Goal: Check status: Check status

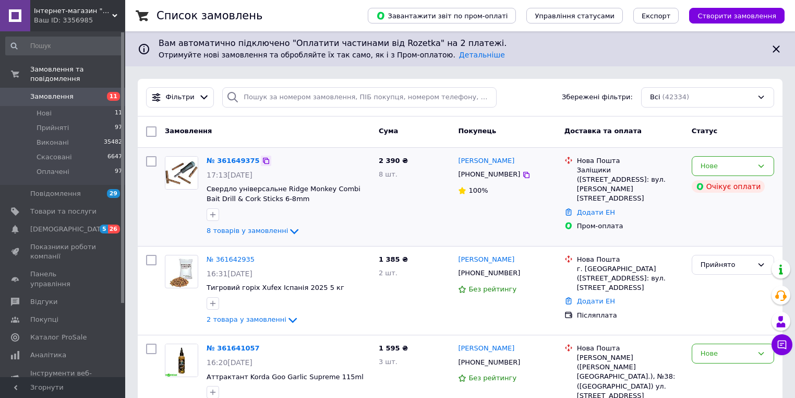
scroll to position [83, 0]
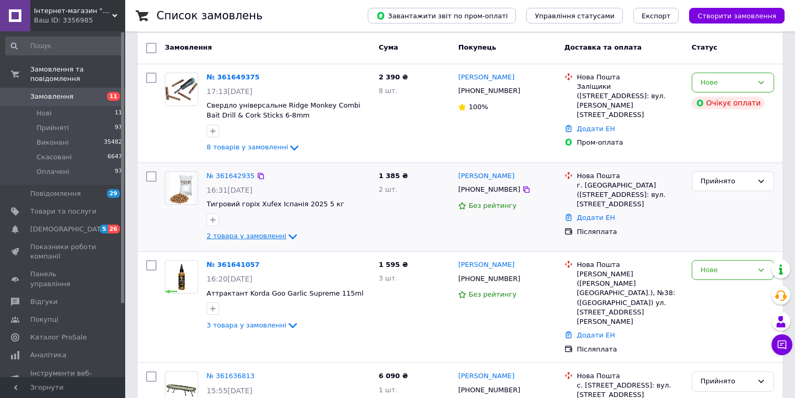
click at [275, 232] on span "2 товара у замовленні" at bounding box center [247, 236] width 80 height 8
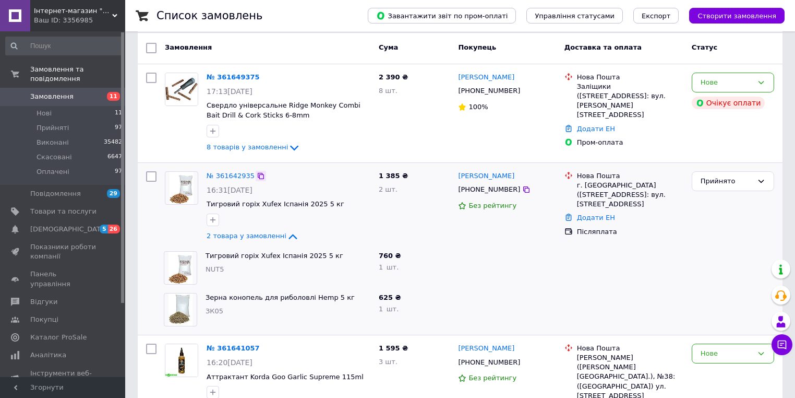
click at [258, 173] on icon at bounding box center [261, 176] width 6 height 6
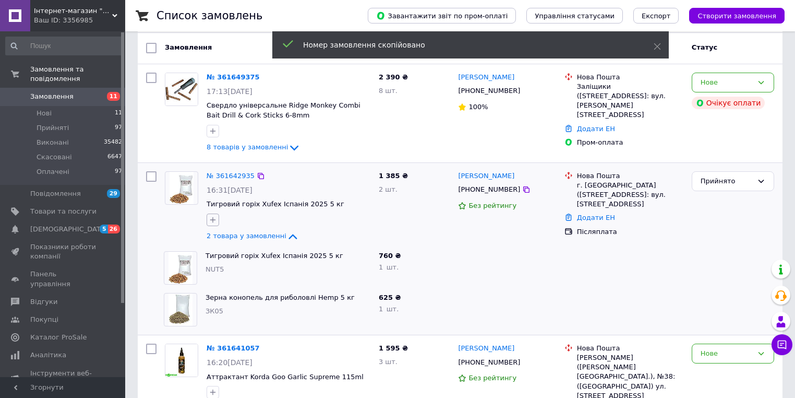
click at [216, 218] on icon "button" at bounding box center [213, 220] width 8 height 8
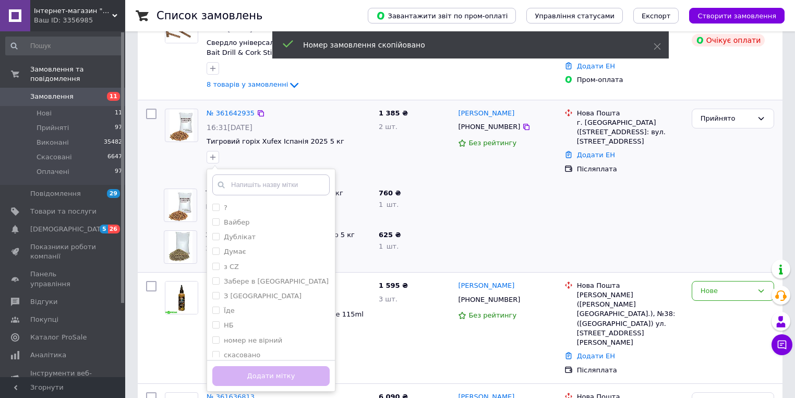
scroll to position [167, 0]
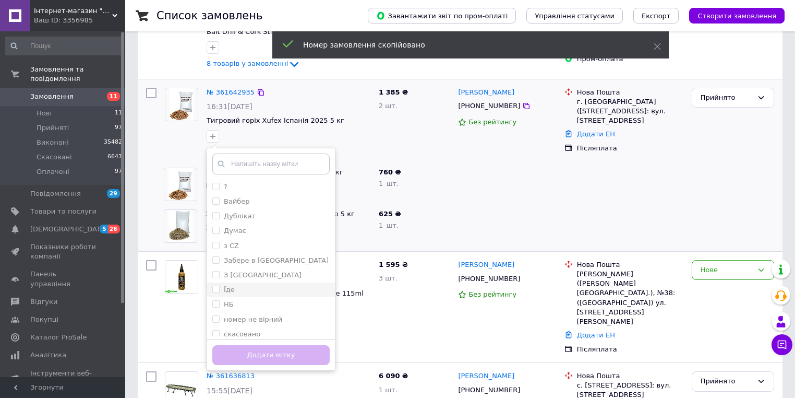
click at [269, 287] on div "Їде" at bounding box center [270, 289] width 117 height 9
checkbox input "true"
click at [271, 356] on button "Додати мітку" at bounding box center [270, 355] width 117 height 20
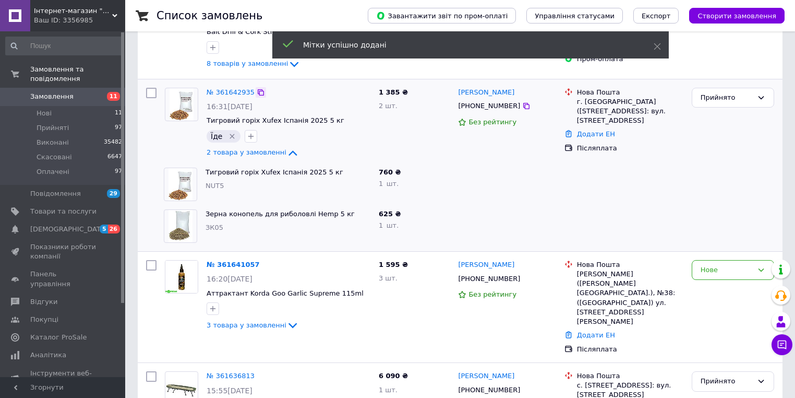
click at [259, 90] on icon at bounding box center [261, 92] width 8 height 8
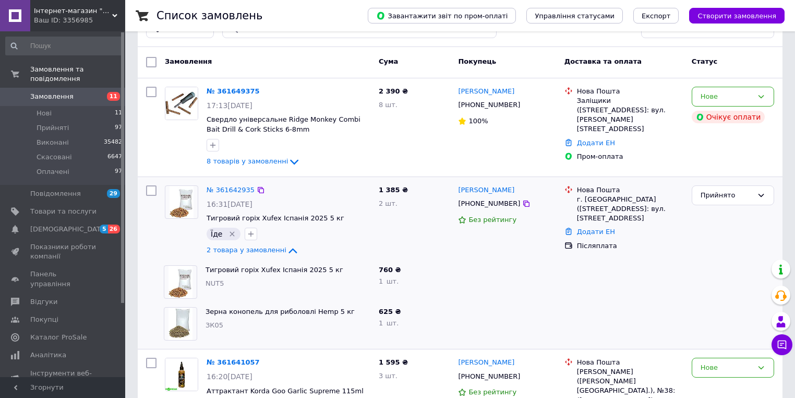
scroll to position [0, 0]
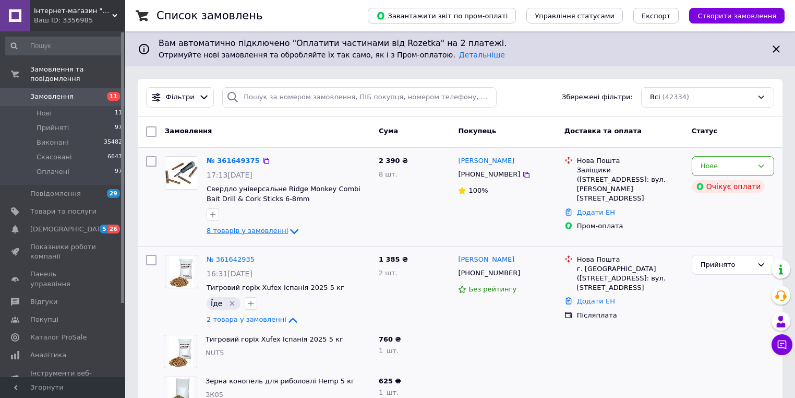
click at [250, 234] on span "8 товарів у замовленні" at bounding box center [247, 230] width 81 height 8
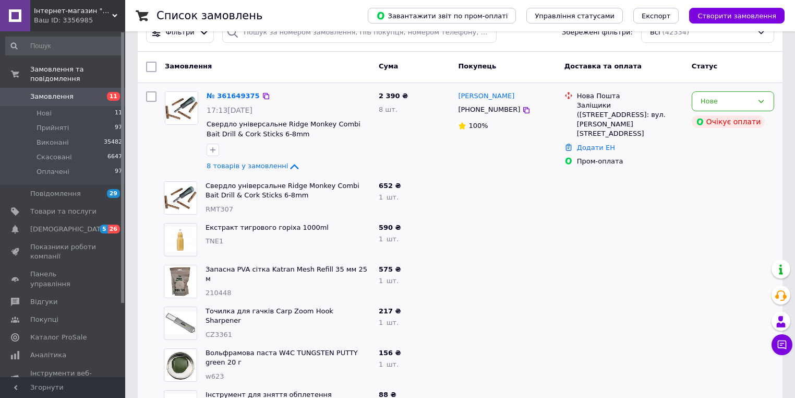
scroll to position [83, 0]
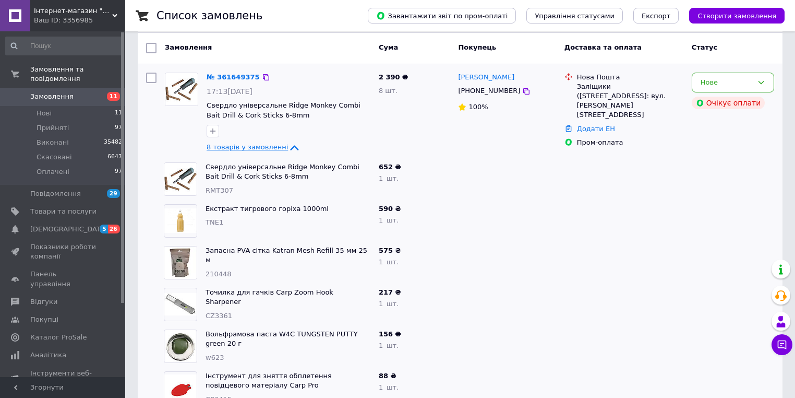
click at [241, 149] on span "8 товарів у замовленні" at bounding box center [247, 147] width 81 height 8
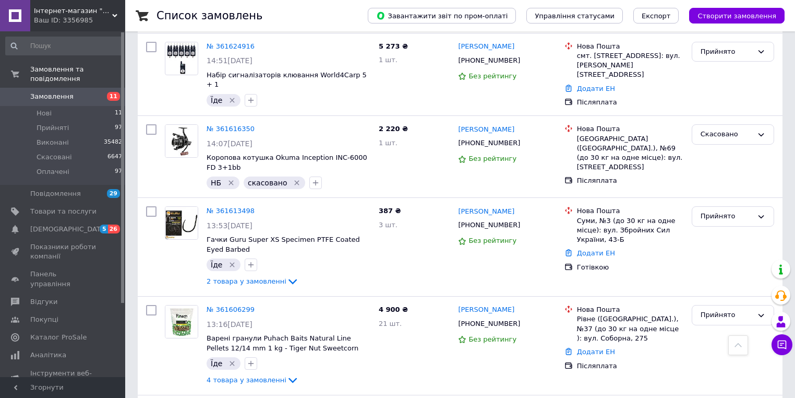
scroll to position [918, 0]
